Goal: Task Accomplishment & Management: Manage account settings

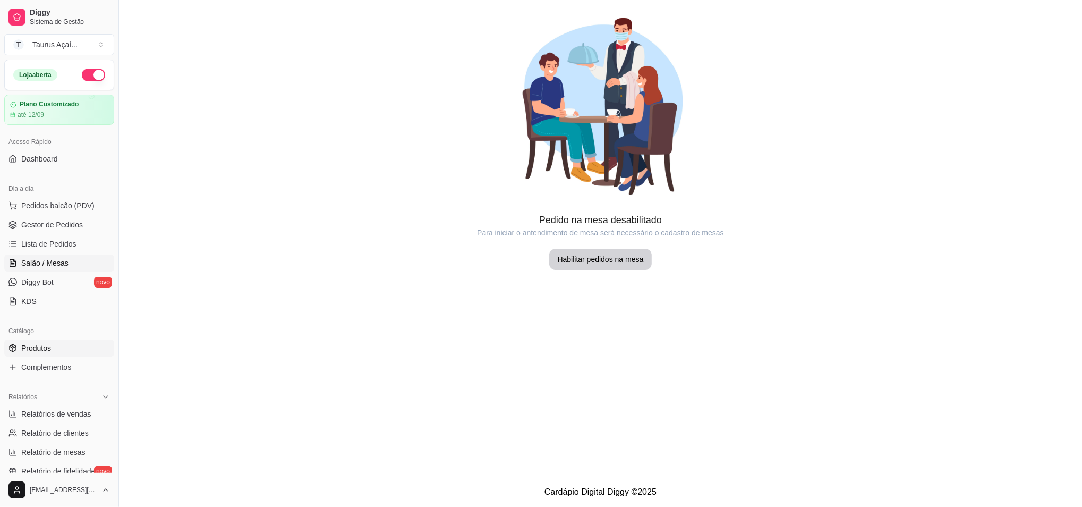
click at [45, 353] on link "Produtos" at bounding box center [59, 347] width 110 height 17
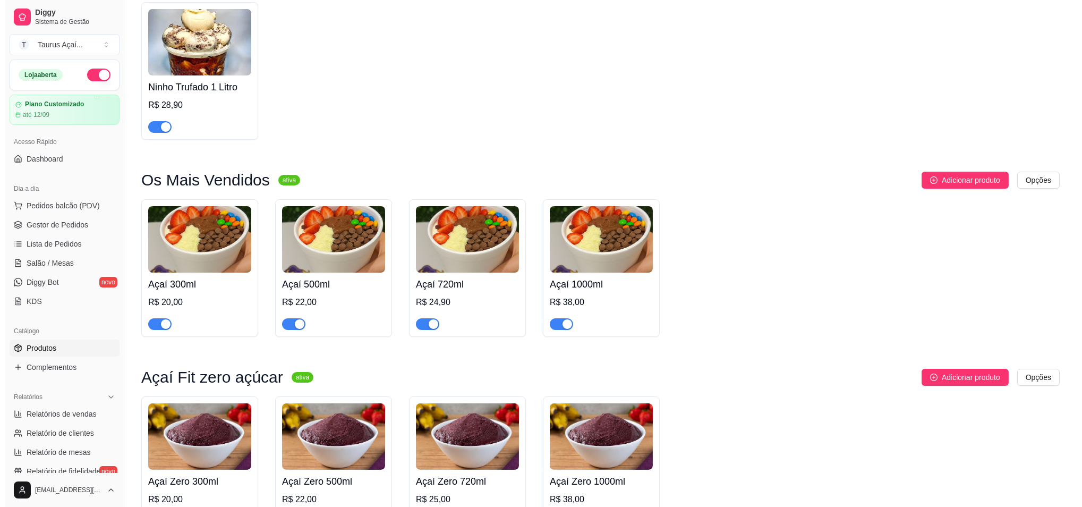
scroll to position [141, 0]
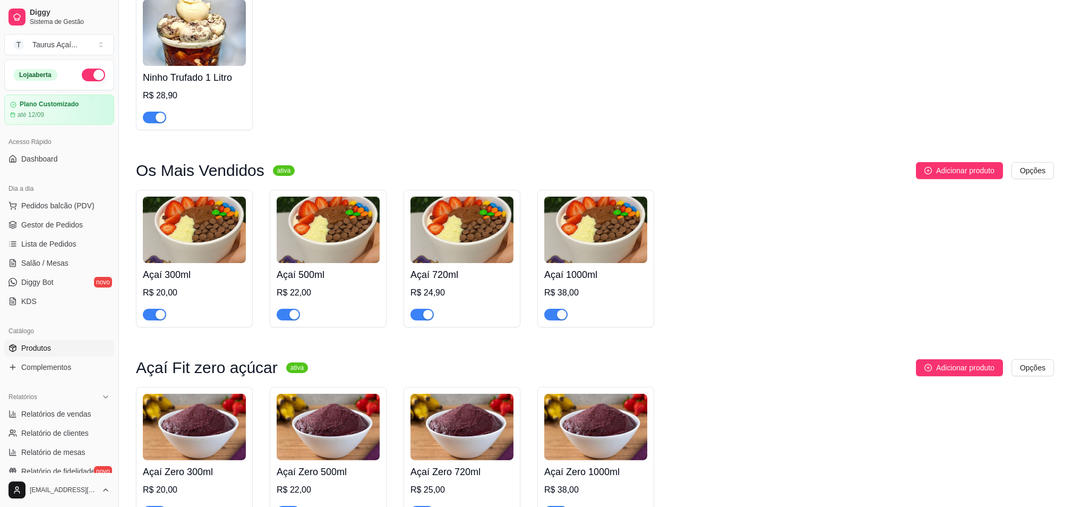
click at [208, 216] on img at bounding box center [194, 229] width 103 height 66
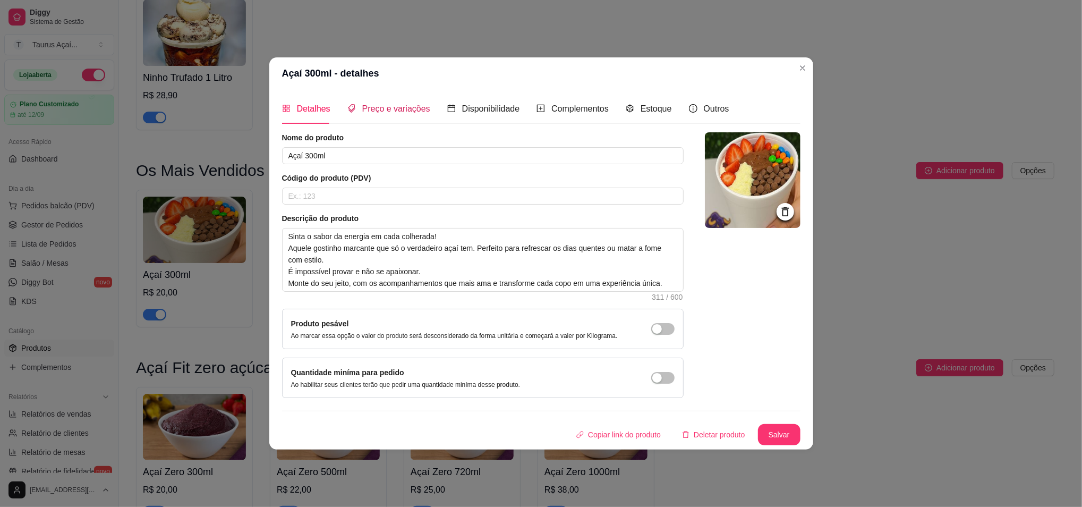
click at [388, 109] on span "Preço e variações" at bounding box center [396, 108] width 68 height 9
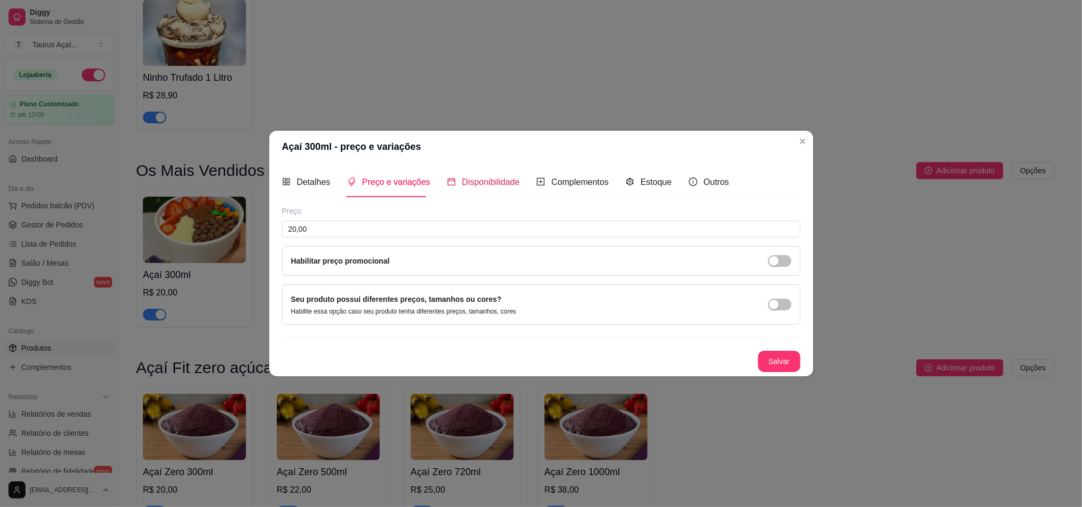
click at [477, 184] on span "Disponibilidade" at bounding box center [491, 181] width 58 height 9
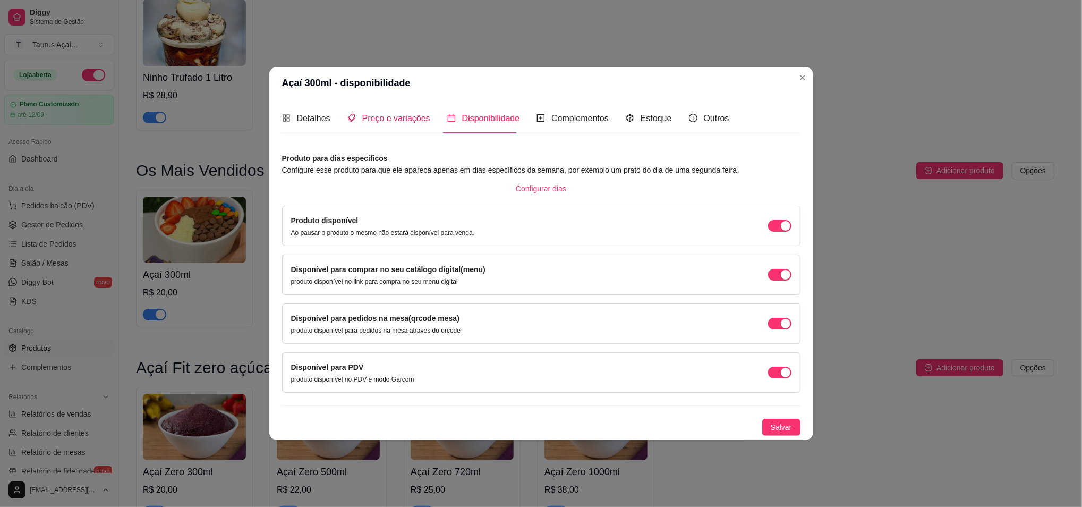
click at [398, 121] on span "Preço e variações" at bounding box center [396, 118] width 68 height 9
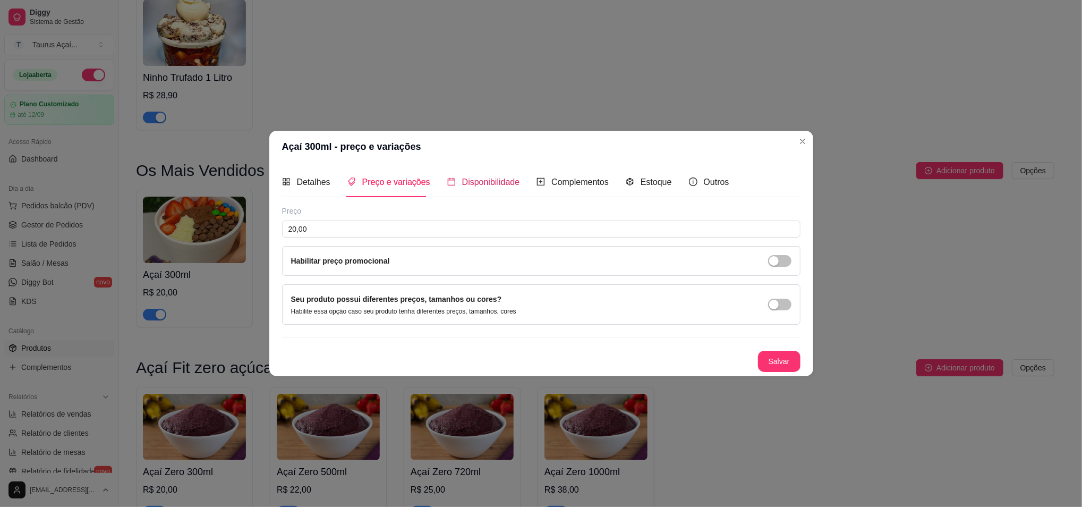
click at [462, 185] on span "Disponibilidade" at bounding box center [491, 181] width 58 height 9
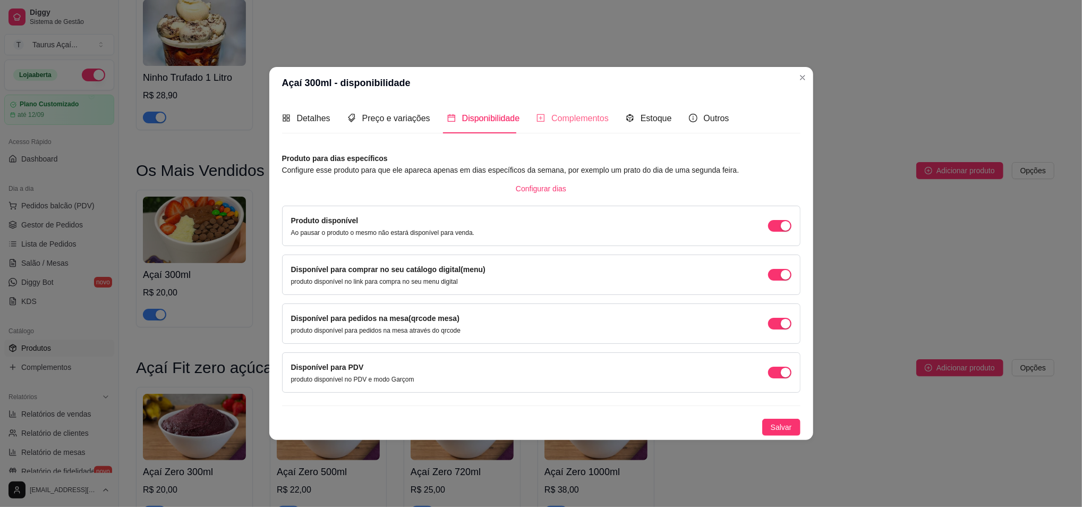
click at [591, 125] on div "Complementos" at bounding box center [572, 118] width 72 height 30
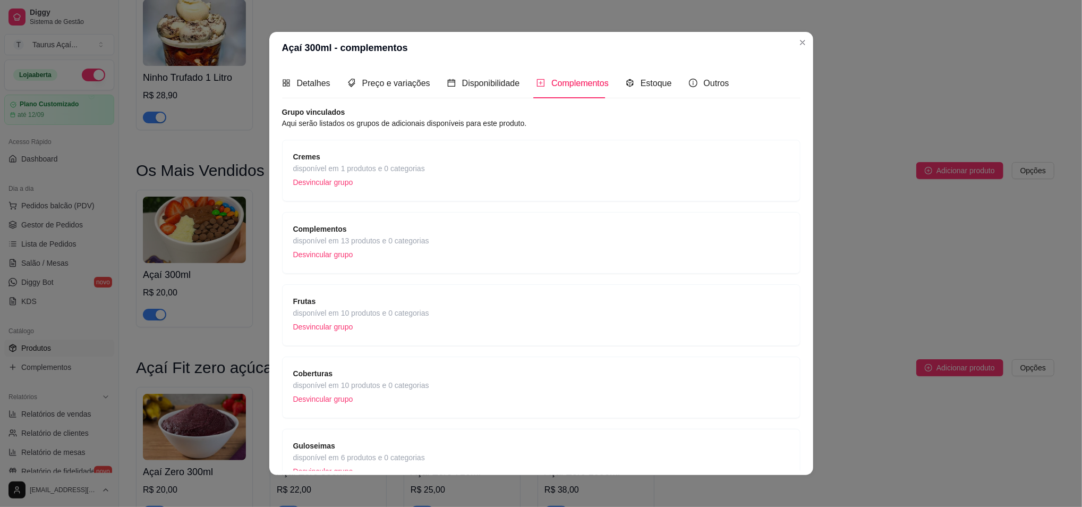
click at [388, 173] on span "disponível em 1 produtos e 0 categorias" at bounding box center [359, 168] width 132 height 12
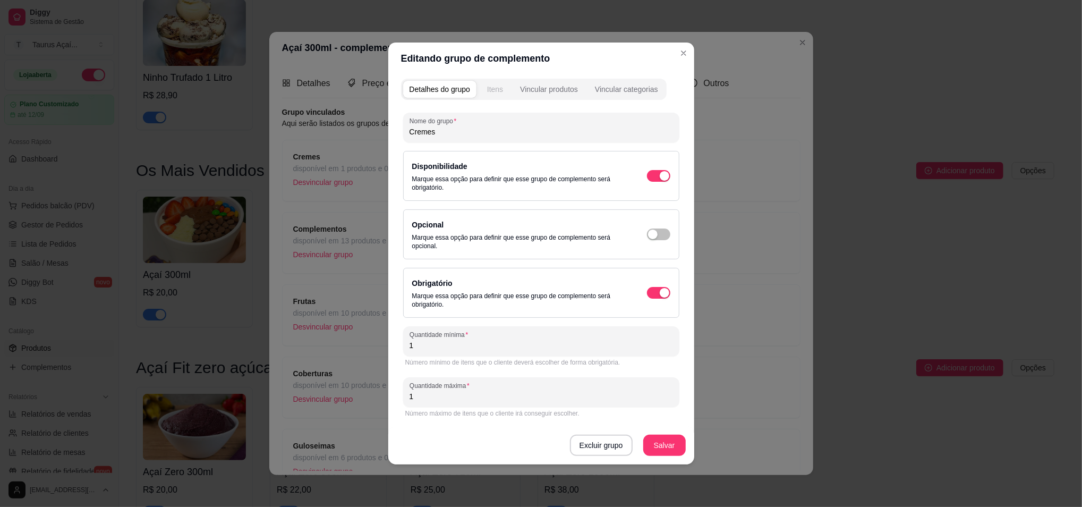
click at [490, 92] on div "Itens" at bounding box center [495, 89] width 16 height 11
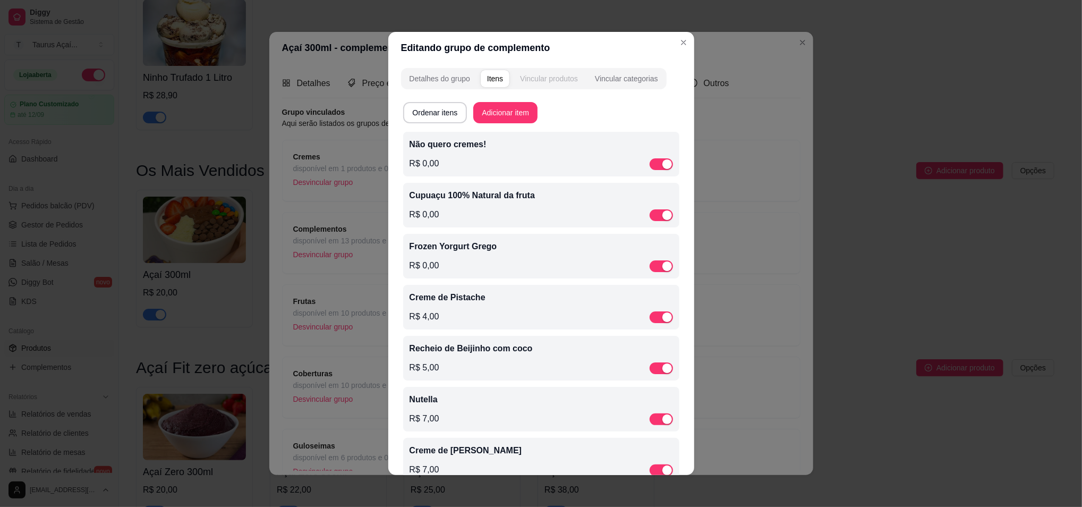
click at [549, 85] on button "Vincular produtos" at bounding box center [548, 78] width 71 height 17
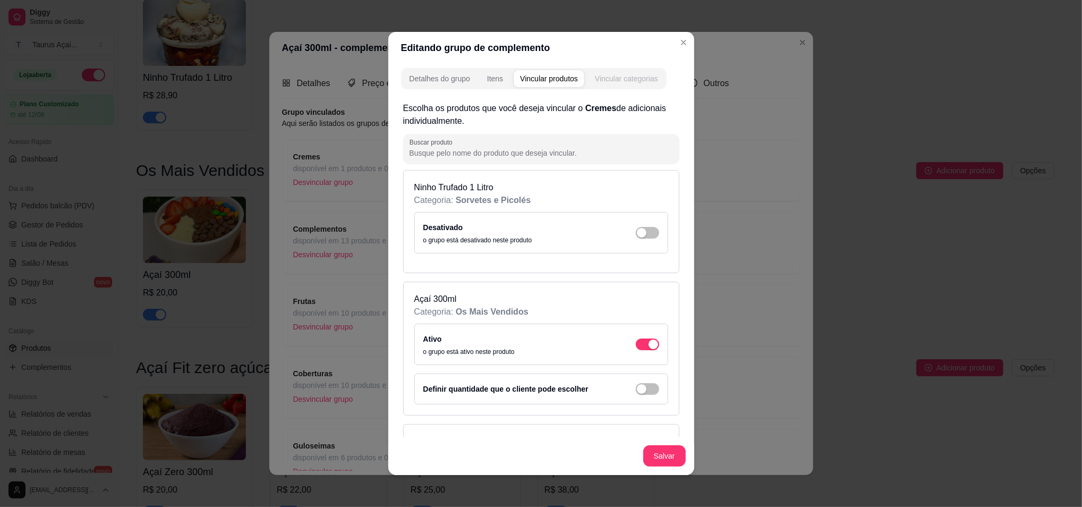
click at [611, 77] on div "Vincular categorias" at bounding box center [626, 78] width 63 height 11
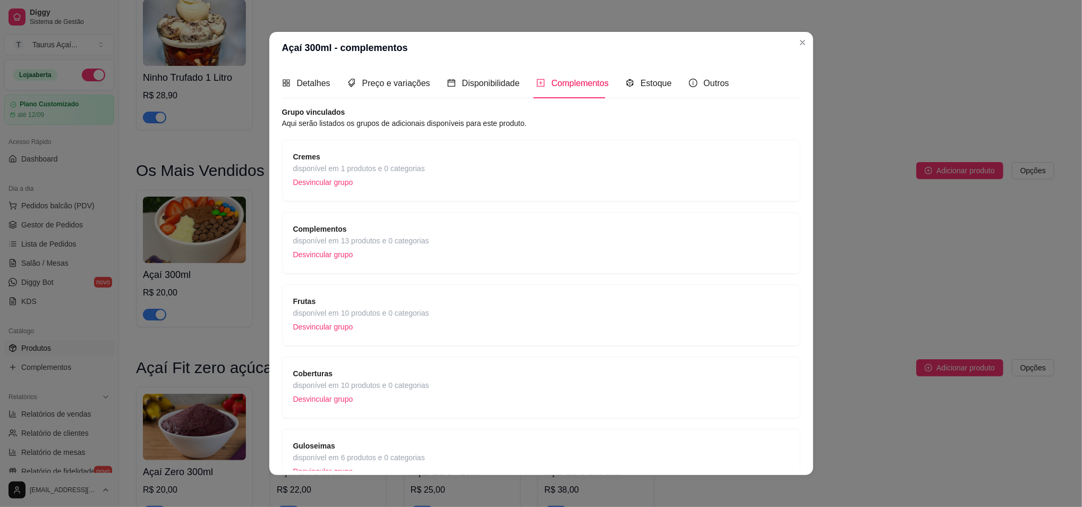
click at [326, 153] on span "Cremes" at bounding box center [359, 157] width 132 height 12
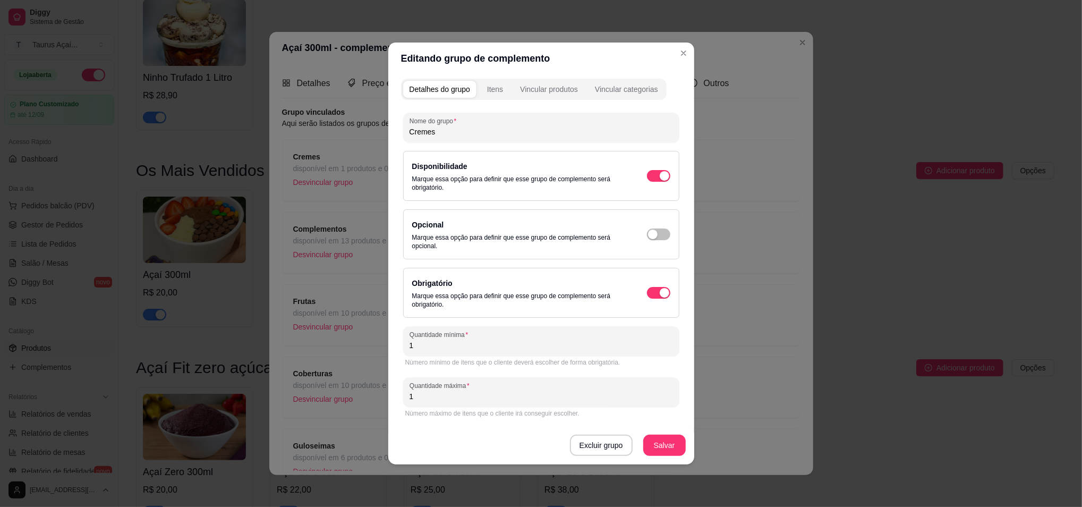
click at [442, 344] on input "1" at bounding box center [540, 345] width 263 height 11
type input "3"
click at [444, 407] on div "Número máximo de itens que o cliente irá conseguir escolher." at bounding box center [541, 413] width 276 height 13
click at [444, 405] on div "Quantidade máxima 1" at bounding box center [541, 392] width 276 height 30
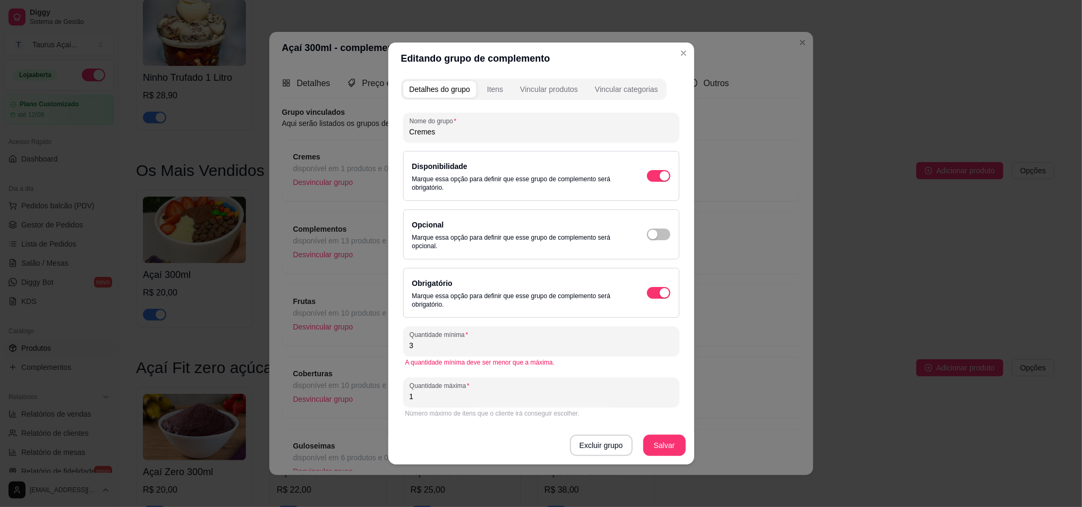
click at [444, 405] on div "Quantidade máxima 1" at bounding box center [541, 392] width 276 height 30
type input "1"
click at [443, 349] on input "3" at bounding box center [540, 345] width 263 height 11
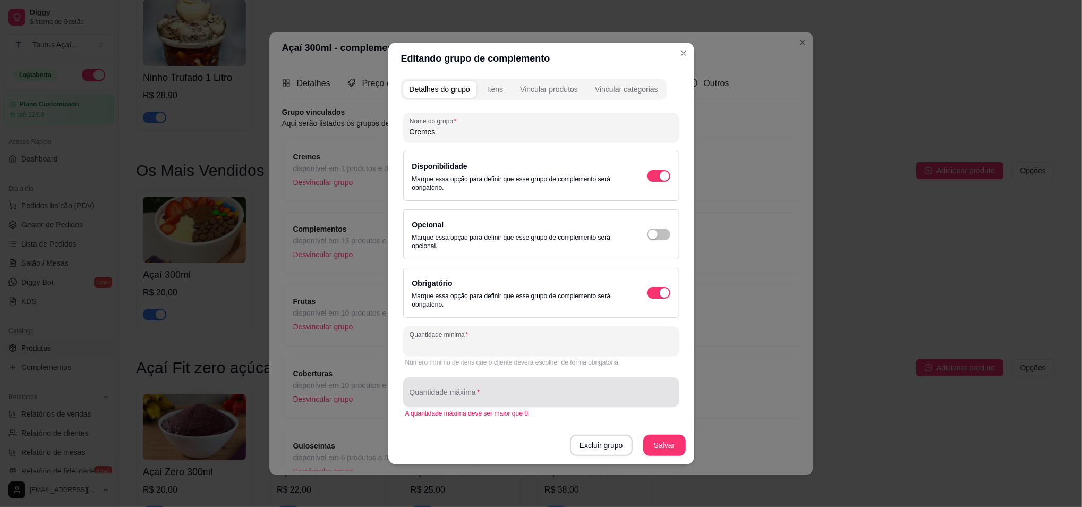
click at [457, 401] on input "Quantidade máxima" at bounding box center [540, 396] width 263 height 11
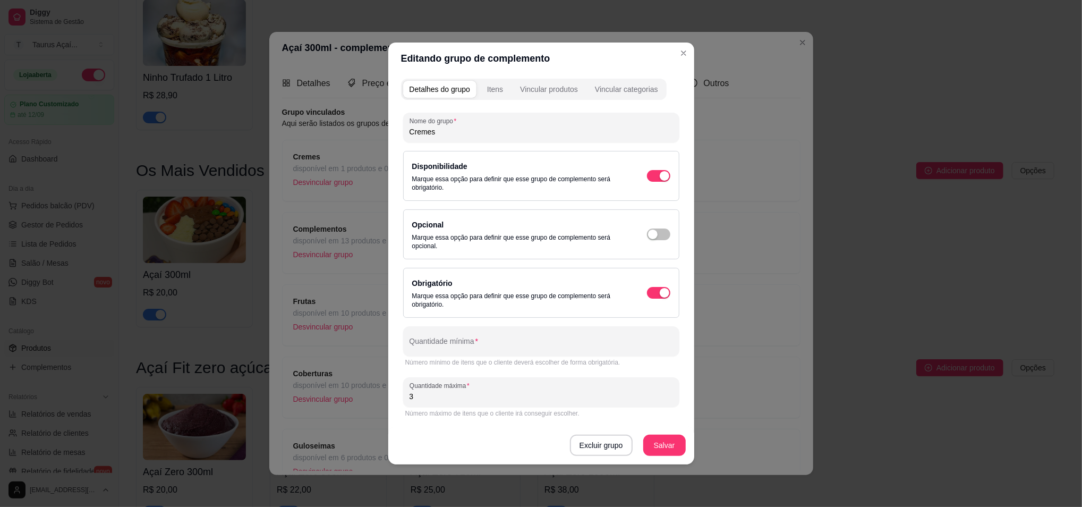
type input "3"
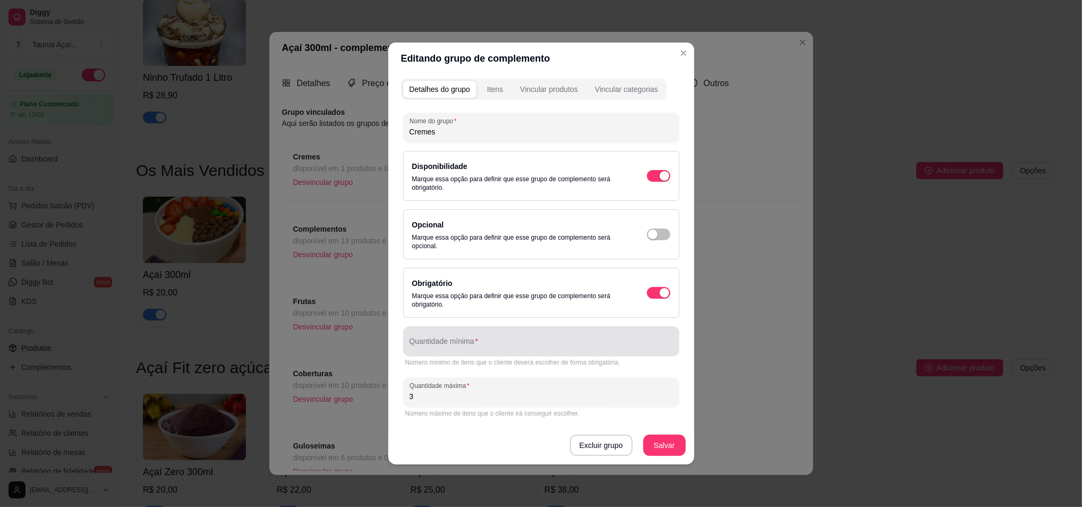
click at [443, 354] on div "Quantidade mínima" at bounding box center [541, 341] width 276 height 30
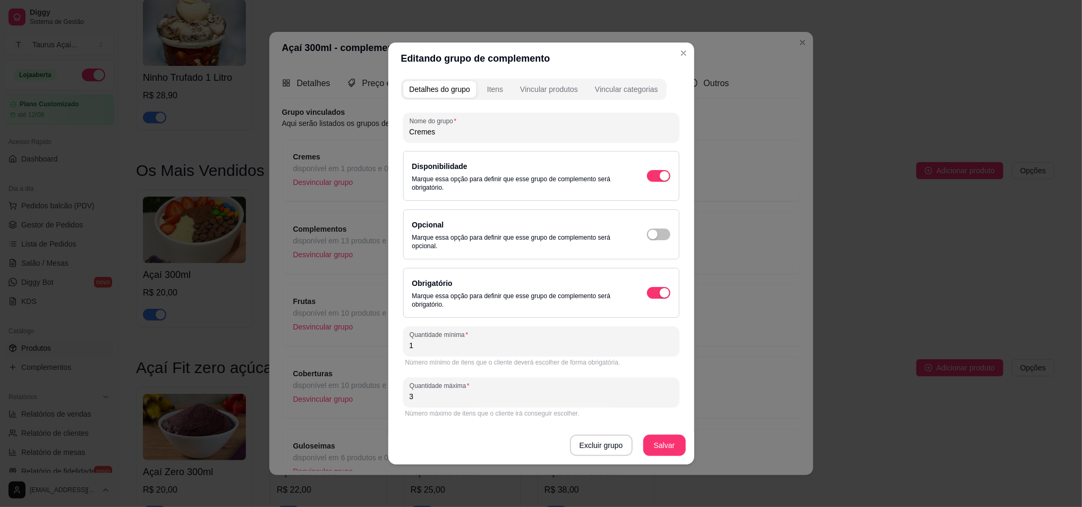
type input "1"
click at [487, 91] on div "Itens" at bounding box center [495, 89] width 16 height 11
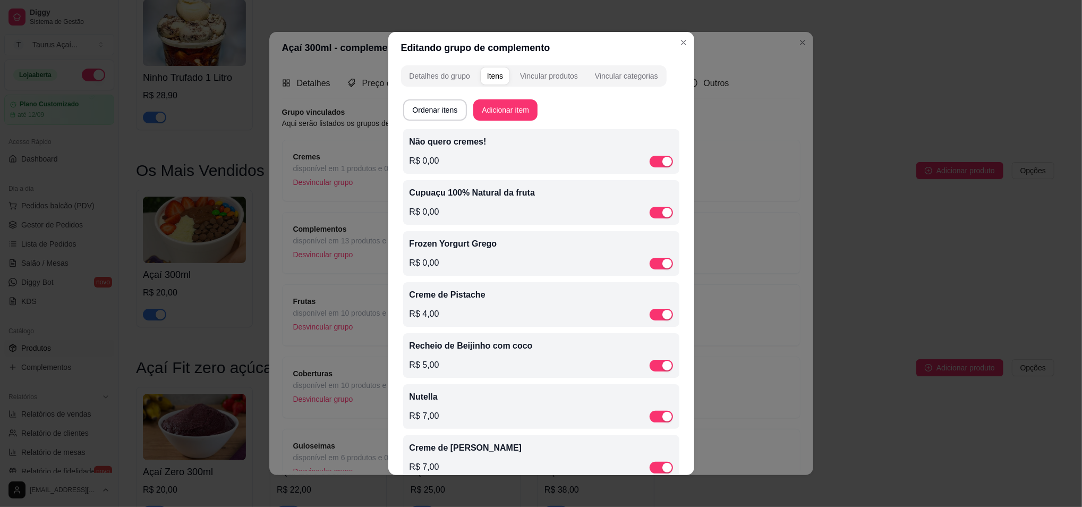
scroll to position [0, 0]
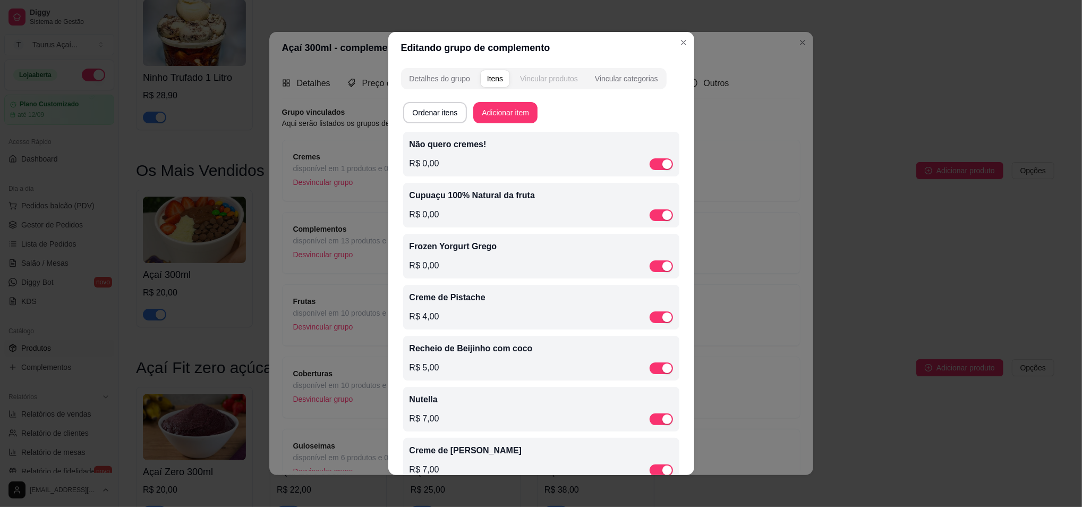
click at [522, 78] on div "Vincular produtos" at bounding box center [549, 78] width 58 height 11
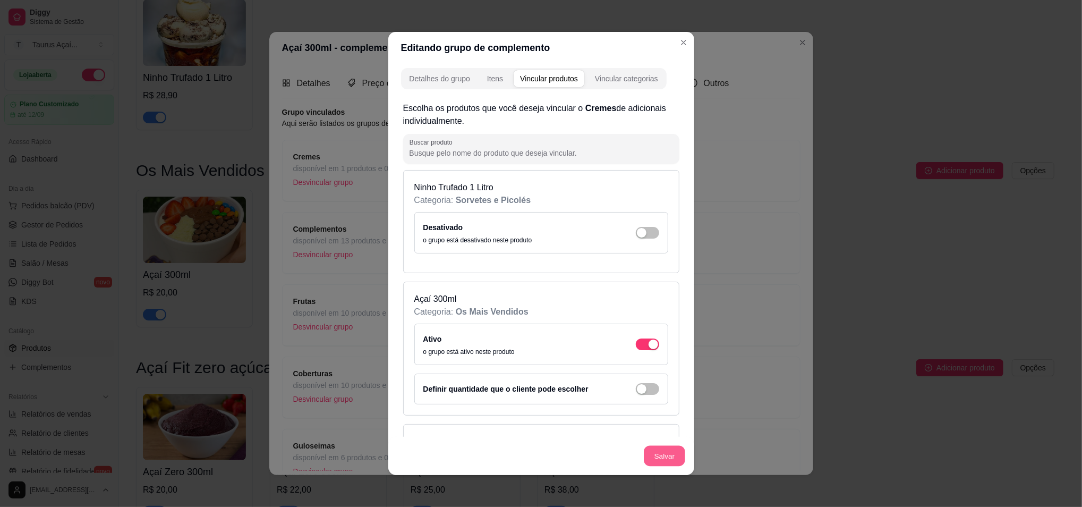
click at [657, 455] on button "Salvar" at bounding box center [664, 456] width 41 height 21
